Goal: Task Accomplishment & Management: Use online tool/utility

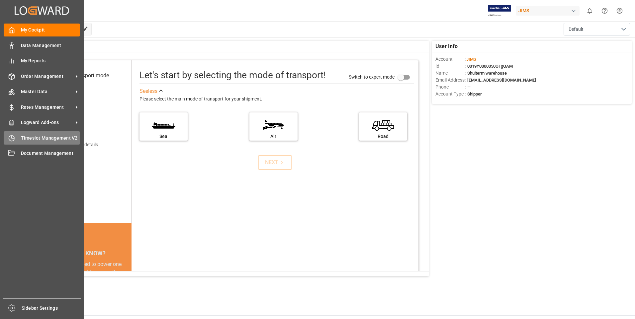
click at [17, 140] on div "Timeslot Management V2 Timeslot Management V2" at bounding box center [42, 137] width 76 height 13
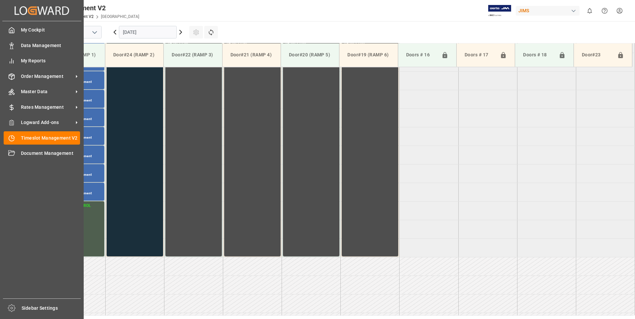
scroll to position [256, 0]
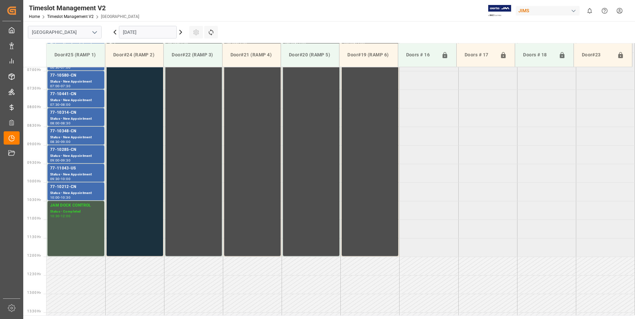
click at [145, 31] on input "[DATE]" at bounding box center [148, 32] width 58 height 13
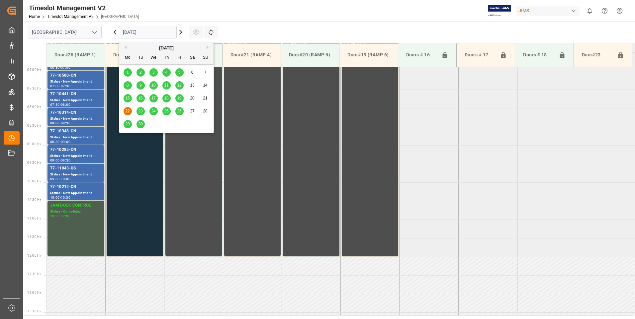
click at [142, 113] on span "23" at bounding box center [140, 111] width 4 height 5
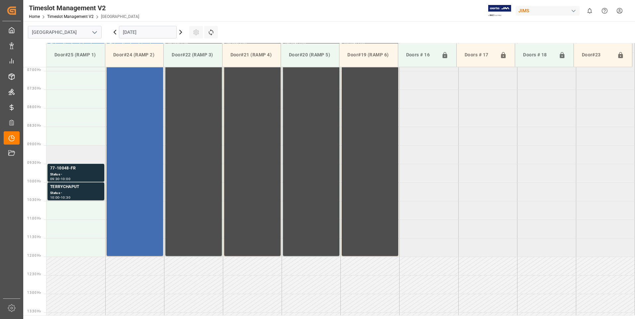
click at [83, 153] on td at bounding box center [75, 154] width 59 height 19
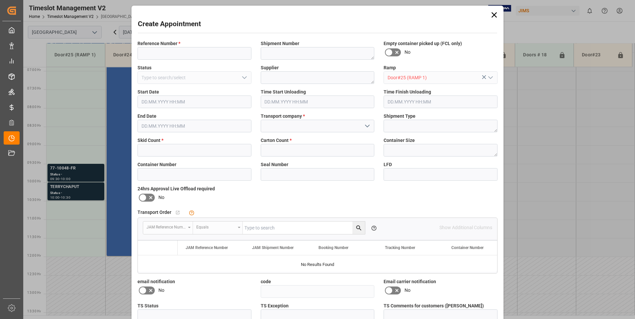
type input "[DATE] 09:00"
type input "[DATE] 09:30"
click at [227, 52] on input at bounding box center [194, 53] width 114 height 13
type input "77-10207-cn"
click at [195, 148] on input "text" at bounding box center [194, 150] width 114 height 13
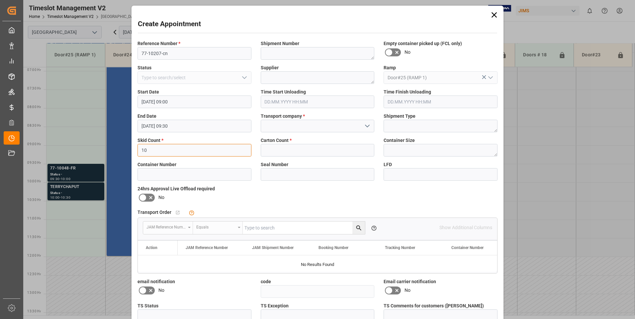
type input "10"
click at [291, 148] on input "text" at bounding box center [318, 150] width 114 height 13
type input "131"
click at [286, 125] on input at bounding box center [318, 126] width 114 height 13
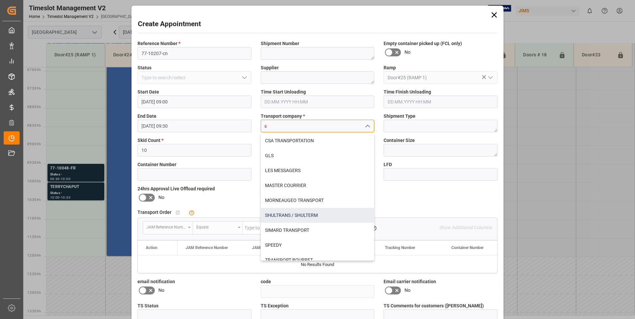
click at [275, 214] on div "SHULTRANS / SHULTERM" at bounding box center [317, 215] width 113 height 15
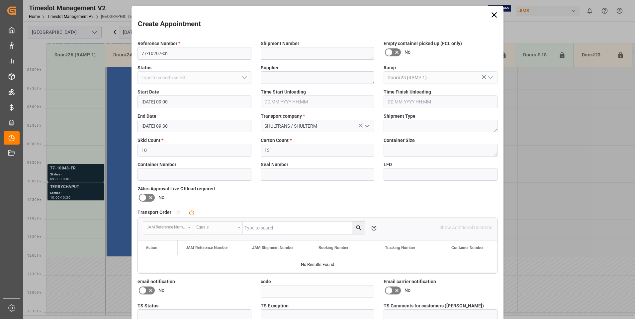
type input "SHULTRANS / SHULTERM"
click at [143, 200] on icon at bounding box center [143, 198] width 8 height 8
click at [0, 0] on input "checkbox" at bounding box center [0, 0] width 0 height 0
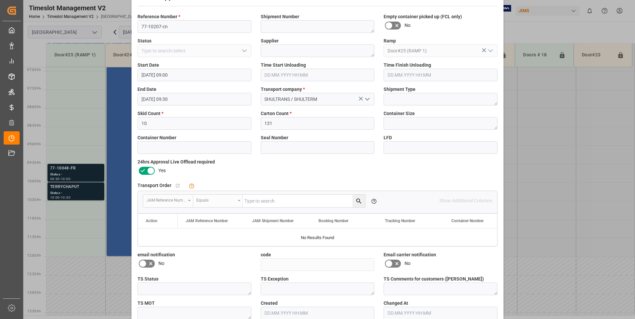
scroll to position [61, 0]
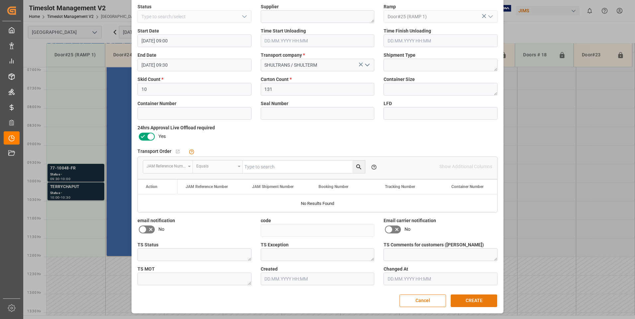
click at [478, 302] on button "CREATE" at bounding box center [473, 301] width 46 height 13
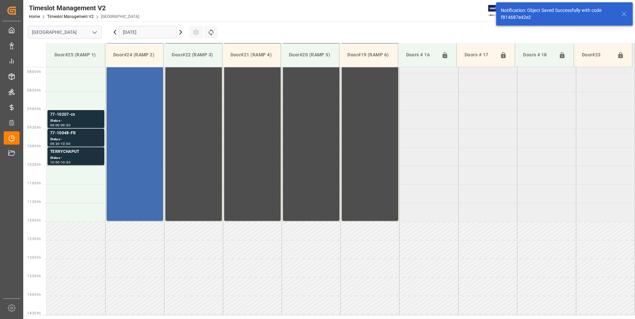
scroll to position [293, 0]
